Goal: Information Seeking & Learning: Learn about a topic

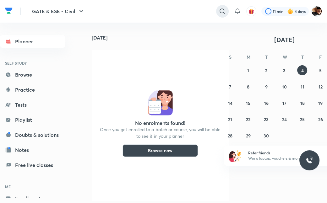
click at [222, 13] on icon at bounding box center [222, 10] width 5 height 5
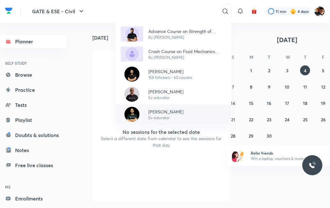
click at [156, 113] on p "[PERSON_NAME]" at bounding box center [165, 111] width 35 height 7
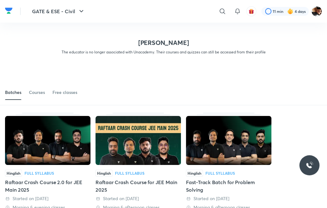
scroll to position [41, 0]
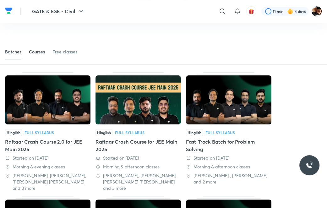
click at [41, 52] on div "Courses" at bounding box center [37, 52] width 16 height 6
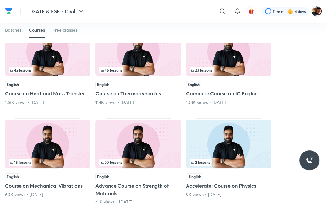
scroll to position [232, 0]
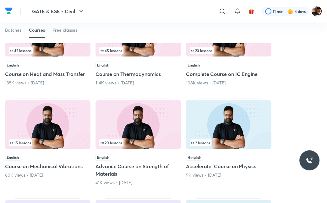
click at [108, 141] on span "20 lessons" at bounding box center [112, 143] width 22 height 4
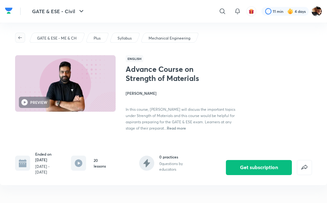
click at [23, 36] on span "button" at bounding box center [19, 37] width 9 height 5
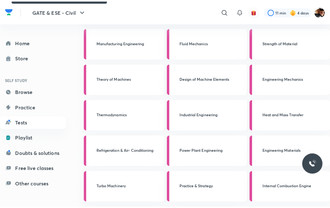
scroll to position [34, 0]
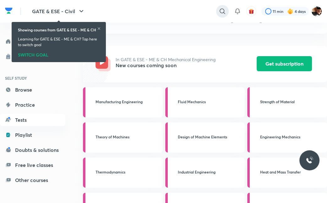
click at [224, 10] on icon at bounding box center [222, 10] width 5 height 5
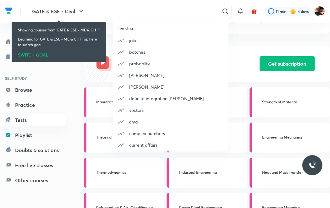
click at [181, 10] on div "Trending [PERSON_NAME] batches probablity [PERSON_NAME] [PERSON_NAME] definite …" at bounding box center [165, 104] width 330 height 208
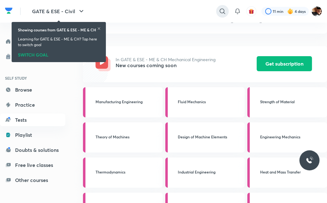
click at [220, 14] on icon at bounding box center [223, 12] width 8 height 8
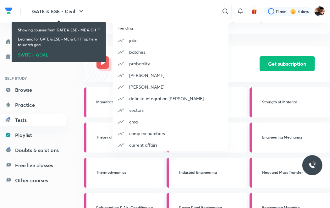
click at [187, 14] on div "Trending [PERSON_NAME] batches probablity [PERSON_NAME] [PERSON_NAME] definite …" at bounding box center [165, 104] width 330 height 208
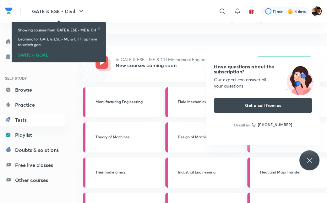
click at [97, 31] on icon at bounding box center [99, 29] width 4 height 4
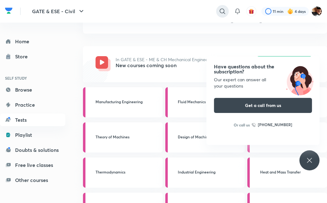
click at [225, 12] on icon at bounding box center [223, 12] width 8 height 8
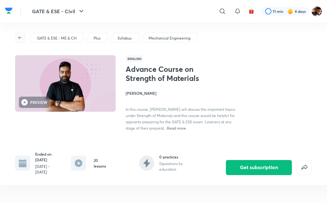
click at [23, 38] on span "button" at bounding box center [19, 37] width 9 height 5
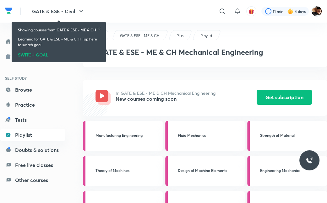
click at [99, 31] on icon at bounding box center [99, 29] width 4 height 4
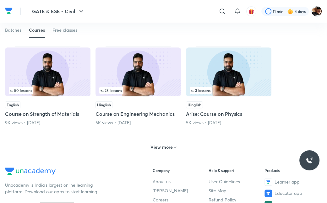
scroll to position [386, 0]
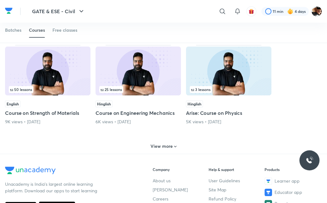
click at [67, 107] on div "English Course on Strength of Materials 9K views • [DATE]" at bounding box center [48, 113] width 86 height 25
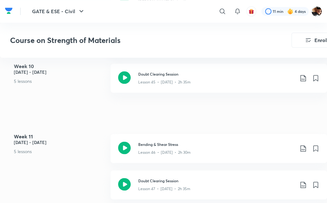
scroll to position [2159, 0]
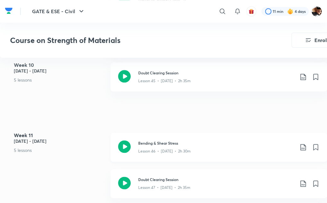
click at [126, 147] on icon at bounding box center [124, 147] width 13 height 13
